Goal: Information Seeking & Learning: Learn about a topic

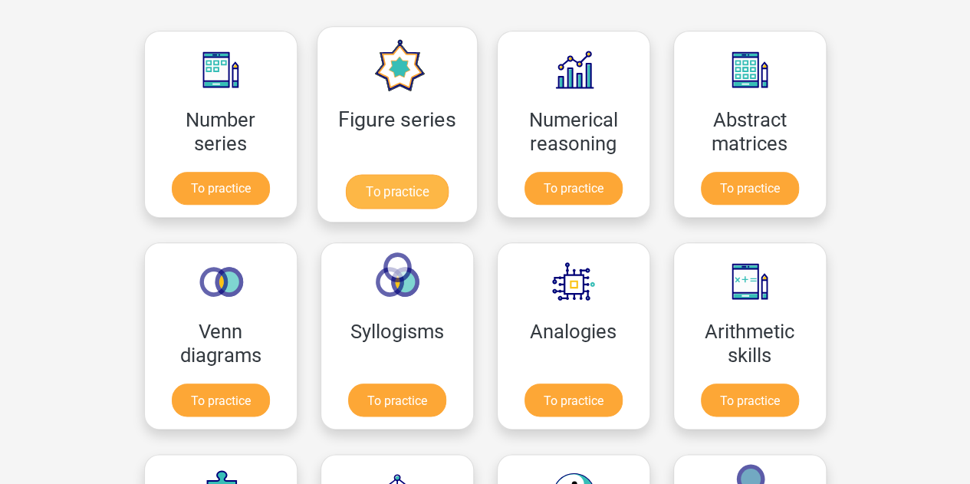
scroll to position [690, 0]
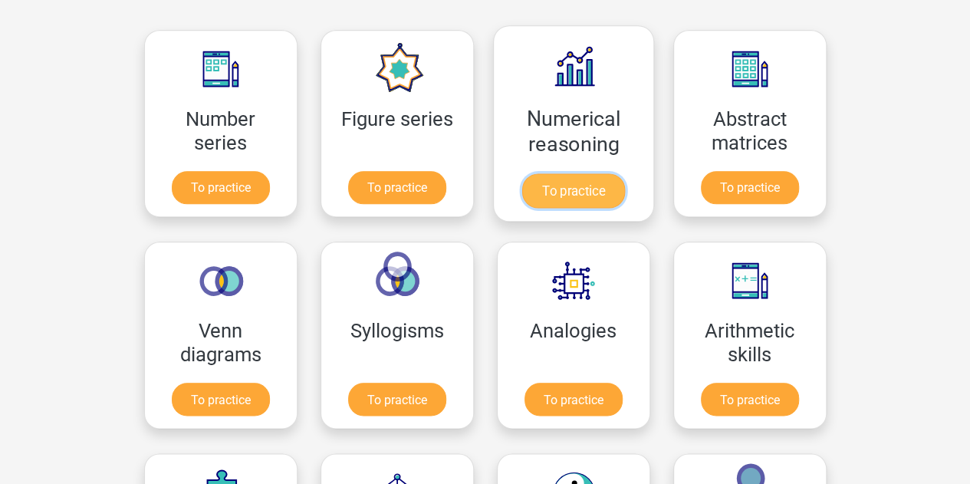
click at [584, 203] on link "To practice" at bounding box center [572, 190] width 103 height 35
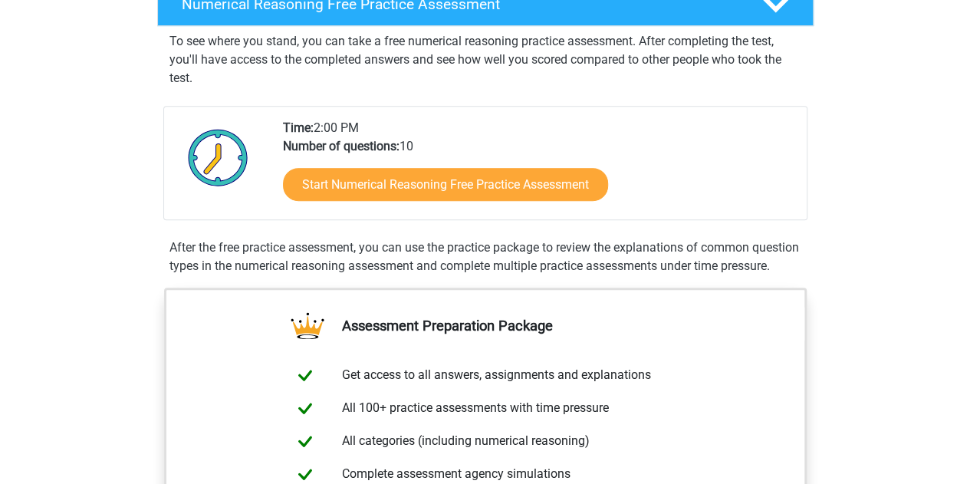
scroll to position [288, 0]
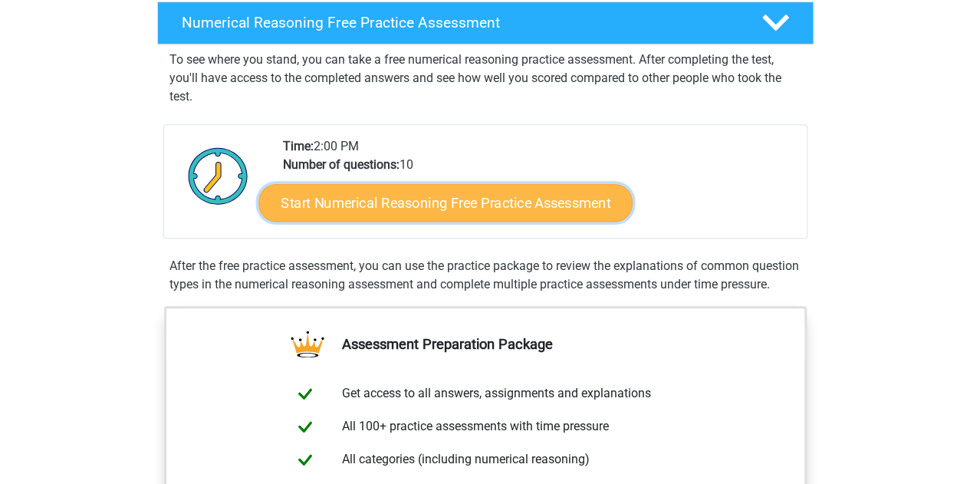
click at [489, 215] on link "Start Numerical Reasoning Free Practice Assessment" at bounding box center [445, 202] width 374 height 38
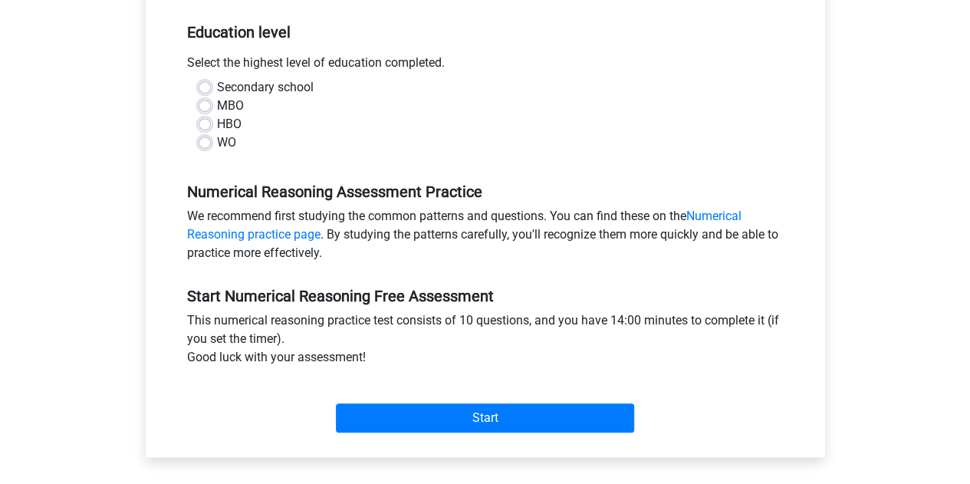
scroll to position [230, 0]
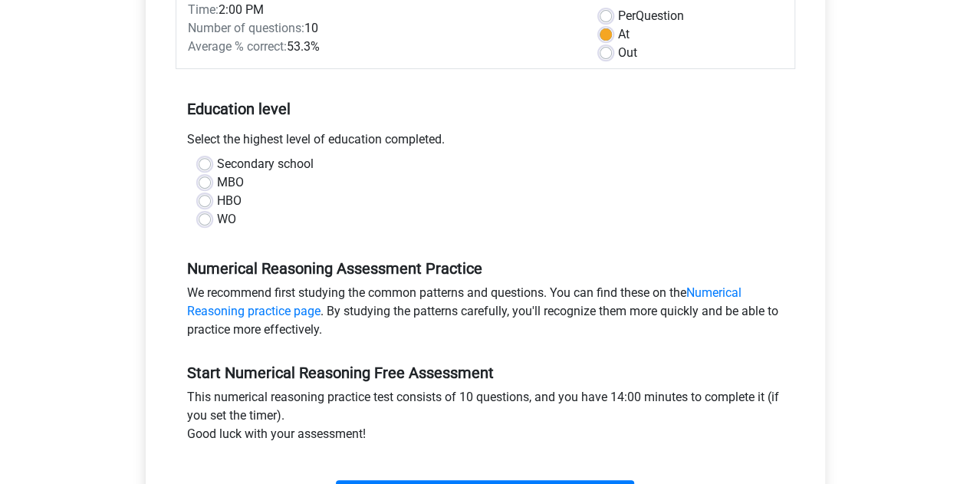
click at [217, 213] on label "WO" at bounding box center [226, 219] width 19 height 18
click at [205, 213] on input "WO" at bounding box center [205, 217] width 12 height 15
radio input "true"
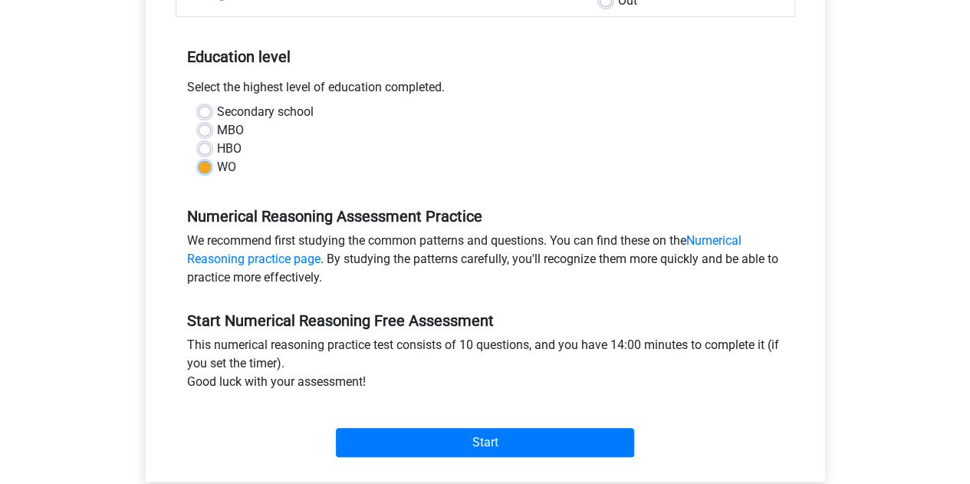
scroll to position [307, 0]
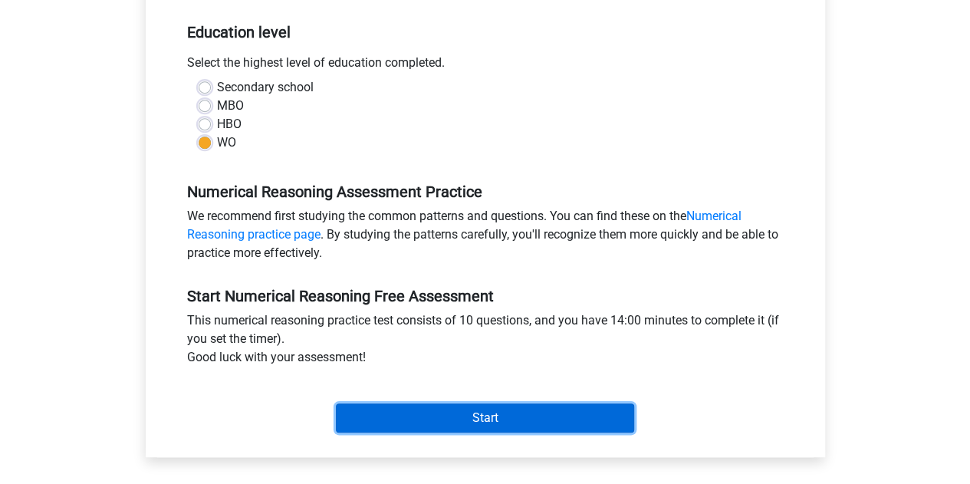
click at [554, 415] on input "Start" at bounding box center [485, 417] width 298 height 29
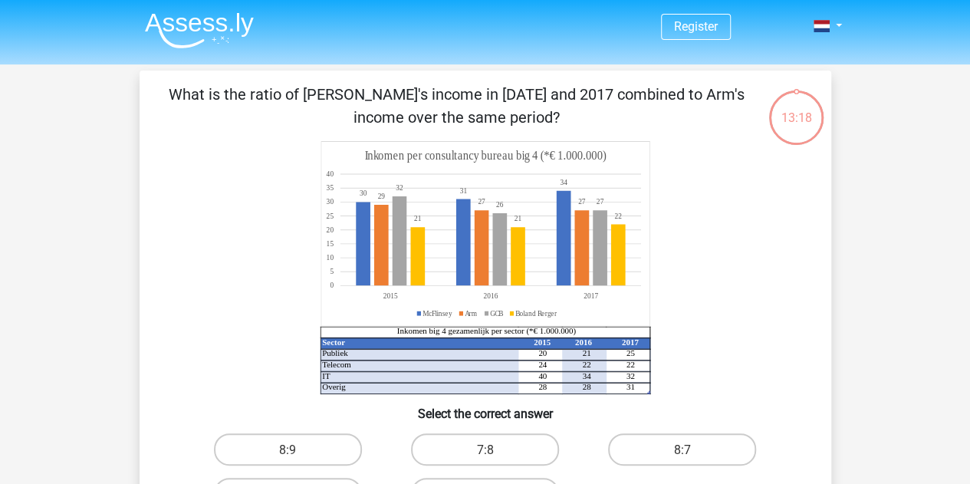
click at [750, 171] on icon "Sector 2015 2016 2017 Publiek 20 21 25 Telecom 24 22 22 IT 40 34 32 Overig 28 2…" at bounding box center [485, 267] width 618 height 253
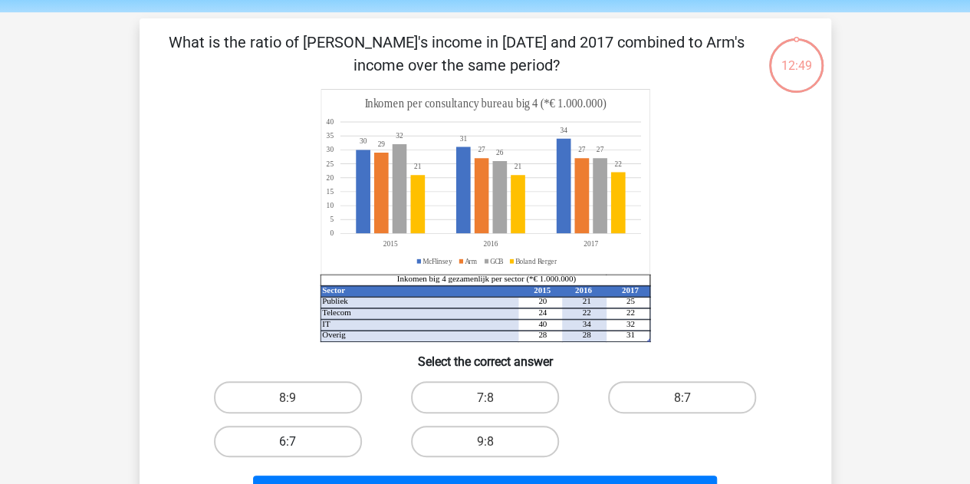
scroll to position [77, 0]
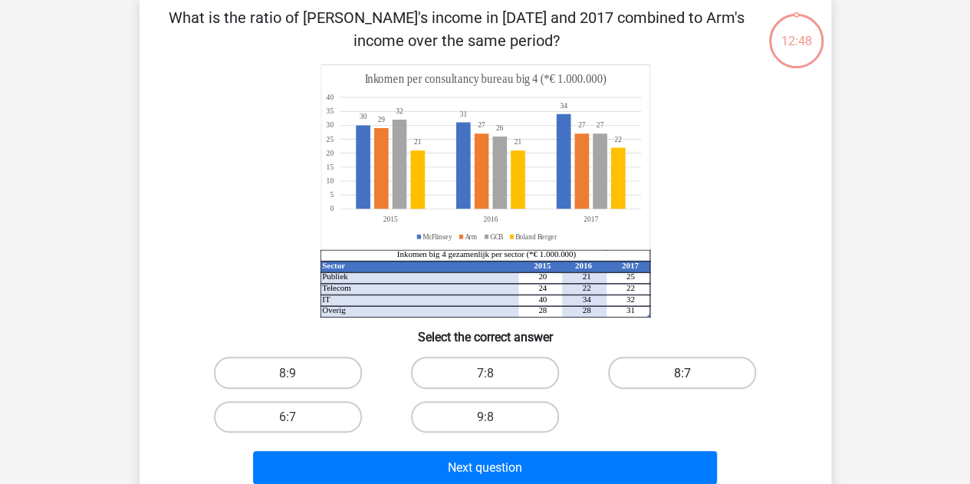
click at [683, 365] on font "8:7" at bounding box center [682, 372] width 17 height 15
click at [683, 372] on input "8:7" at bounding box center [687, 377] width 10 height 10
radio input "true"
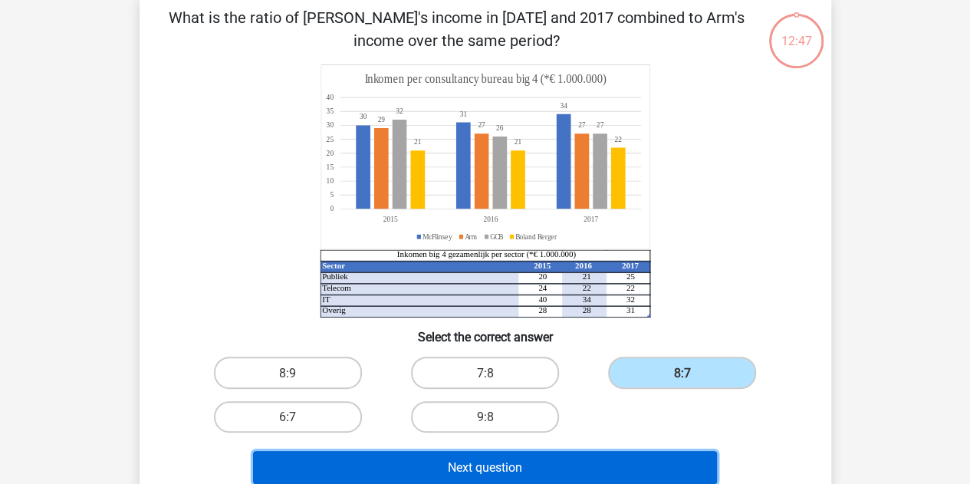
click at [627, 455] on button "Next question" at bounding box center [485, 467] width 464 height 33
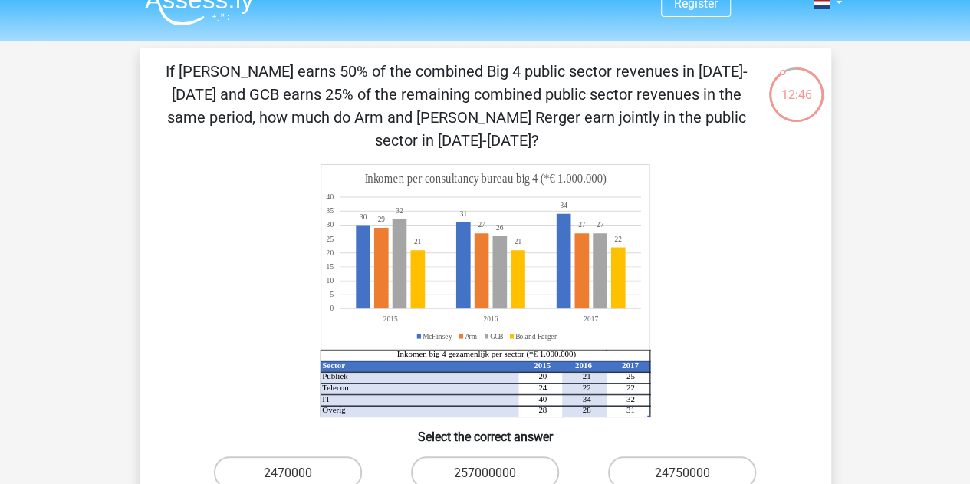
scroll to position [0, 0]
